Goal: Navigation & Orientation: Find specific page/section

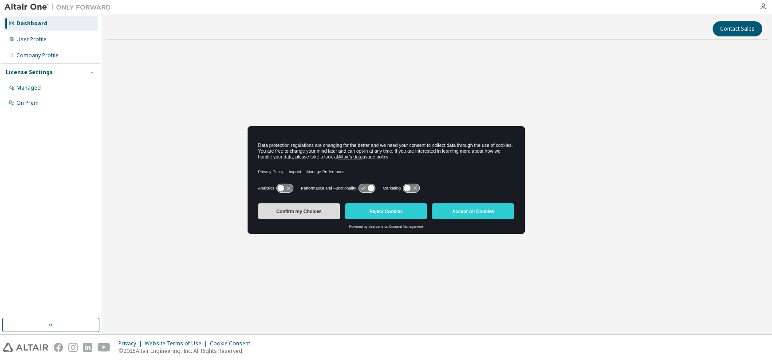
click at [323, 213] on button "Confirm my Choices" at bounding box center [299, 211] width 82 height 16
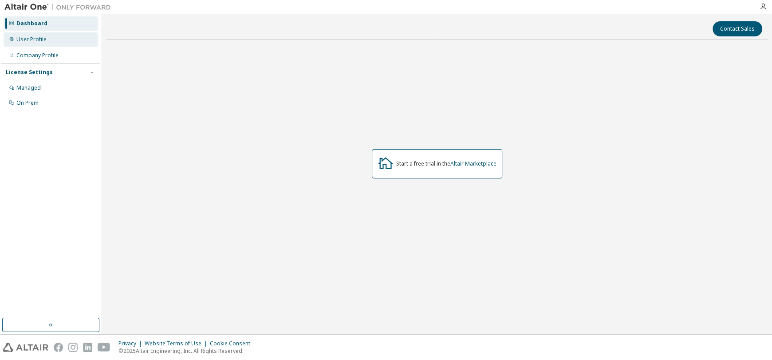
click at [51, 37] on div "User Profile" at bounding box center [51, 39] width 95 height 14
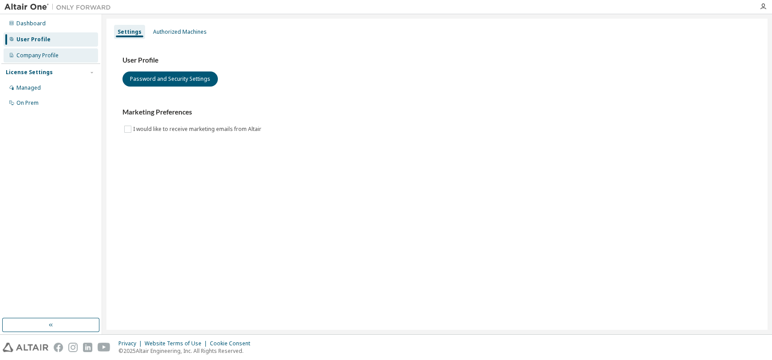
click at [51, 54] on div "Company Profile" at bounding box center [37, 55] width 42 height 7
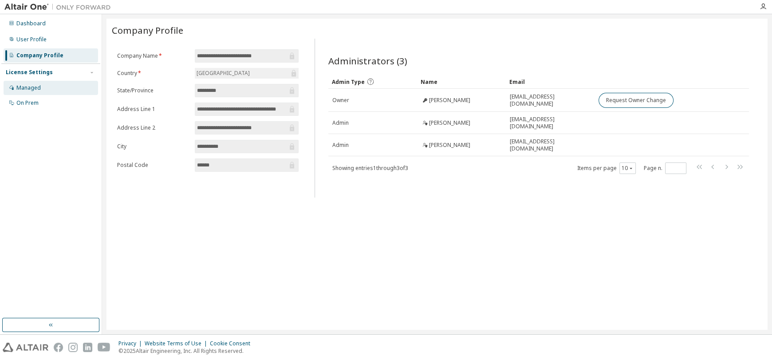
click at [62, 90] on div "Managed" at bounding box center [51, 88] width 95 height 14
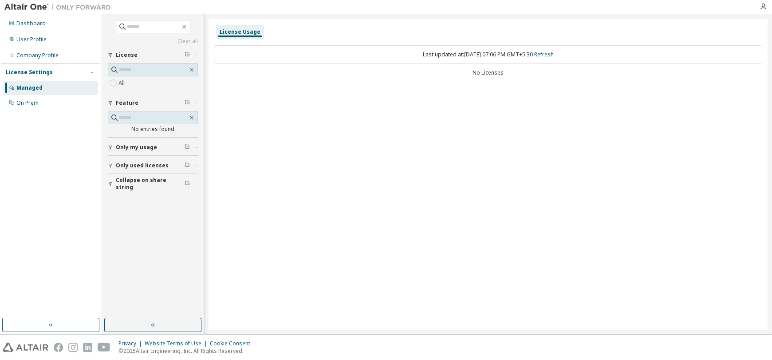
click at [110, 146] on icon "button" at bounding box center [111, 148] width 4 height 4
click at [110, 189] on icon "button" at bounding box center [110, 191] width 5 height 5
click at [108, 163] on icon "button" at bounding box center [110, 165] width 5 height 5
click at [52, 17] on div "Dashboard" at bounding box center [51, 23] width 95 height 14
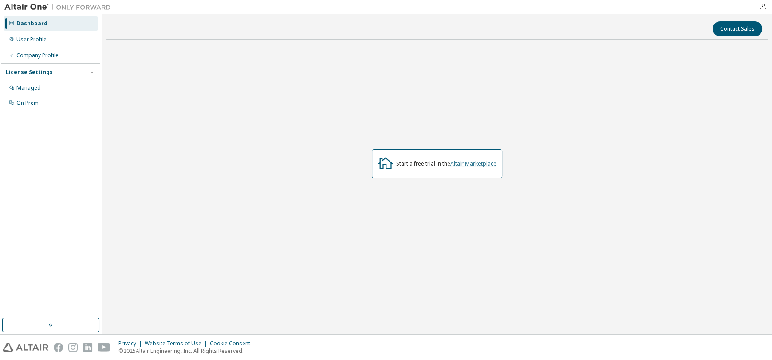
click at [487, 166] on link "Altair Marketplace" at bounding box center [473, 164] width 46 height 8
